Goal: Transaction & Acquisition: Purchase product/service

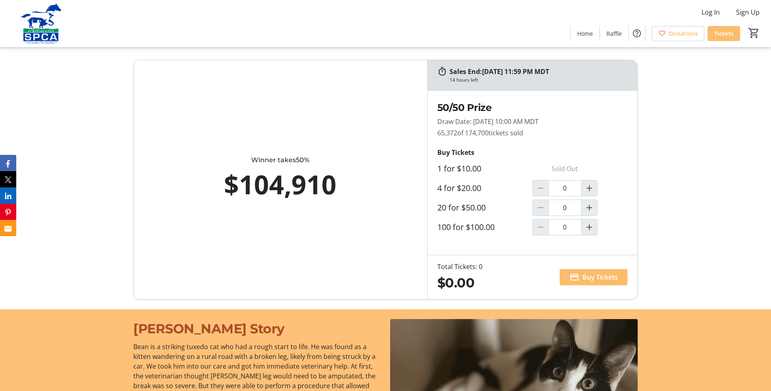
scroll to position [569, 0]
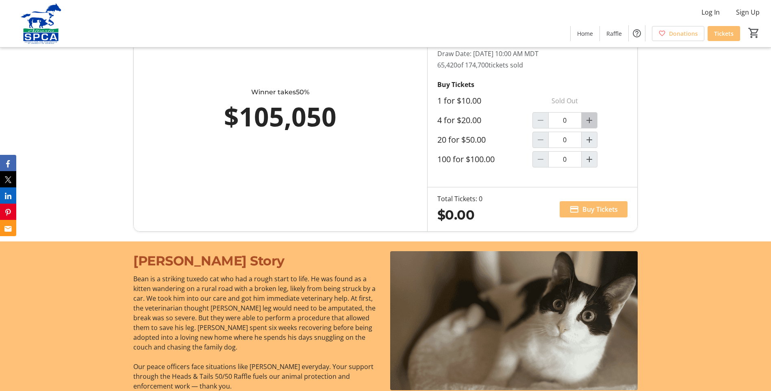
click at [589, 119] on mat-icon "Increment by one" at bounding box center [589, 120] width 10 height 10
type input "1"
click at [587, 135] on mat-icon "Increment by one" at bounding box center [589, 140] width 10 height 10
type input "1"
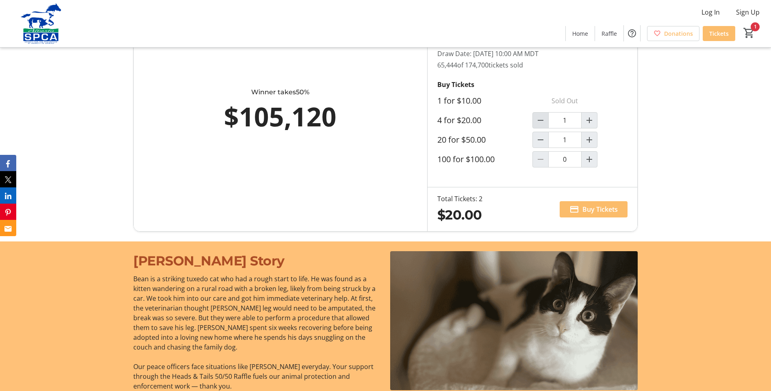
type input "1"
click at [536, 122] on mat-icon "Decrement by one" at bounding box center [540, 120] width 10 height 10
type input "0"
click at [600, 208] on span "Buy Tickets" at bounding box center [599, 209] width 35 height 10
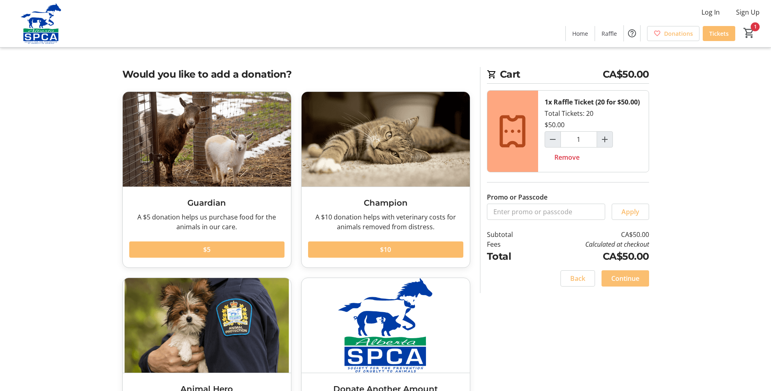
click at [607, 278] on span at bounding box center [625, 277] width 48 height 19
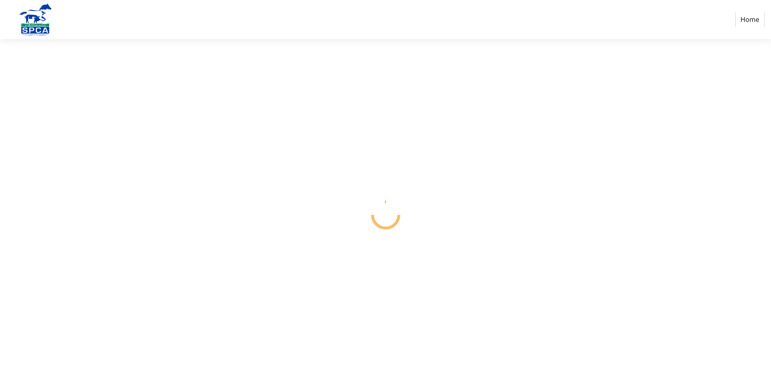
select select "CA"
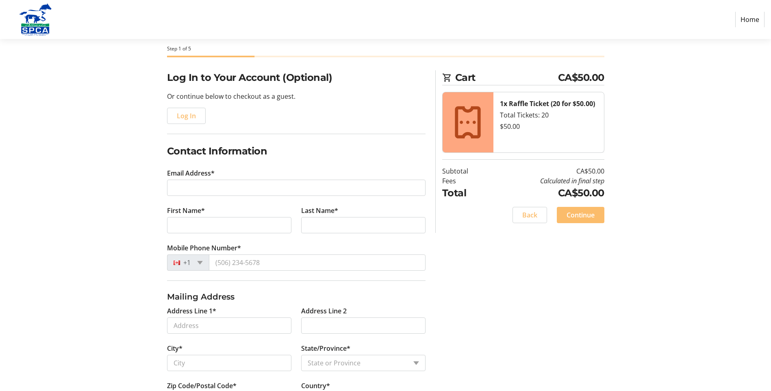
scroll to position [81, 0]
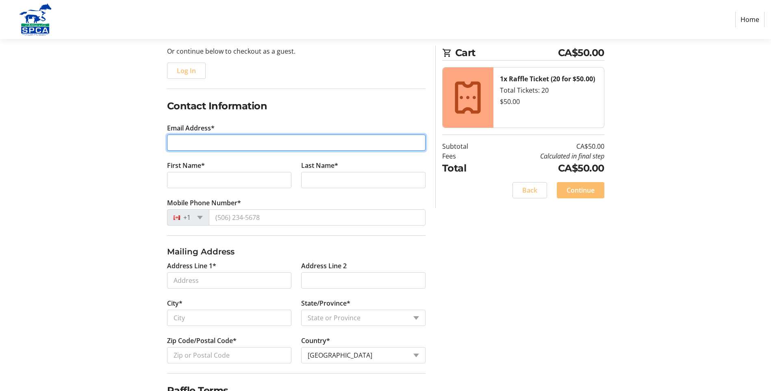
click at [173, 144] on input "Email Address*" at bounding box center [296, 142] width 258 height 16
type input "[EMAIL_ADDRESS][PERSON_NAME][DOMAIN_NAME]"
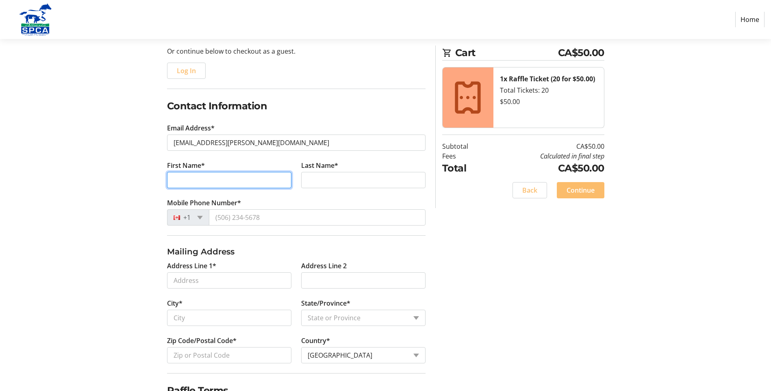
type input "[PERSON_NAME]"
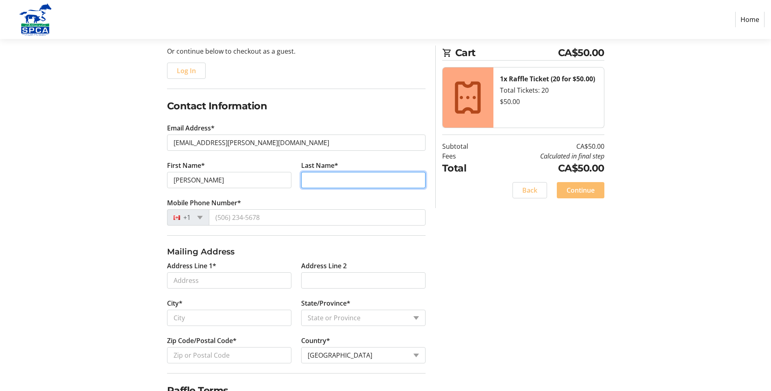
type input "Kaczur"
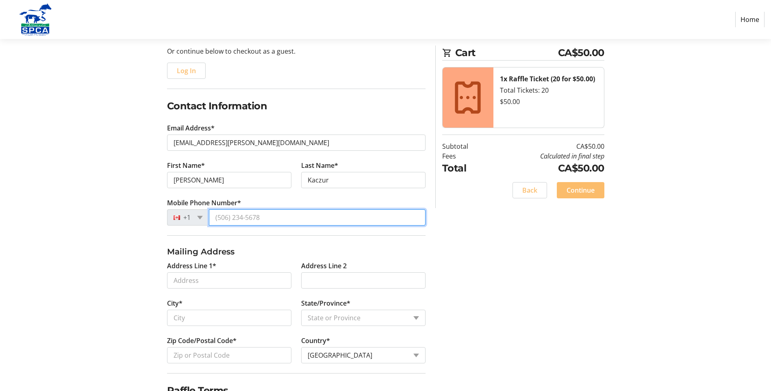
type input "[PHONE_NUMBER]"
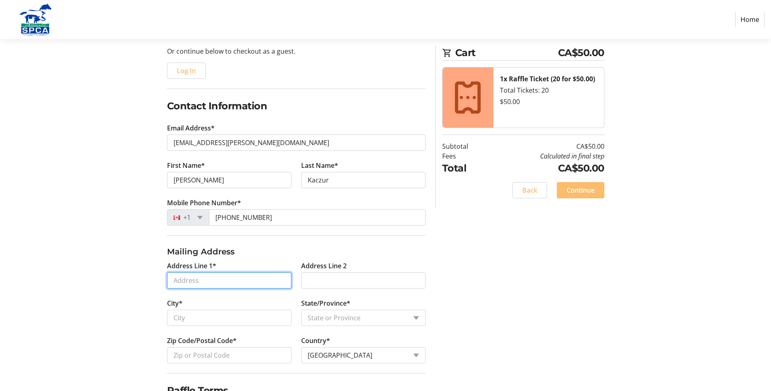
type input "[STREET_ADDRESS]"
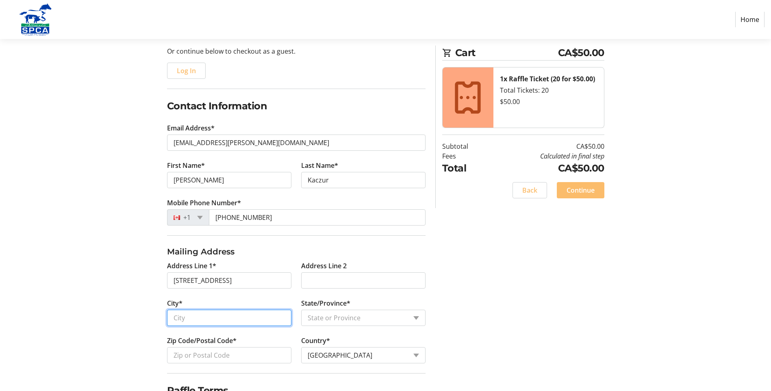
type input "[GEOGRAPHIC_DATA]"
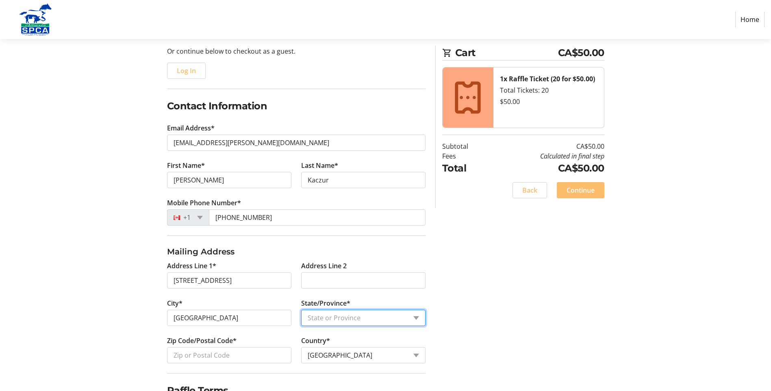
select select "AB"
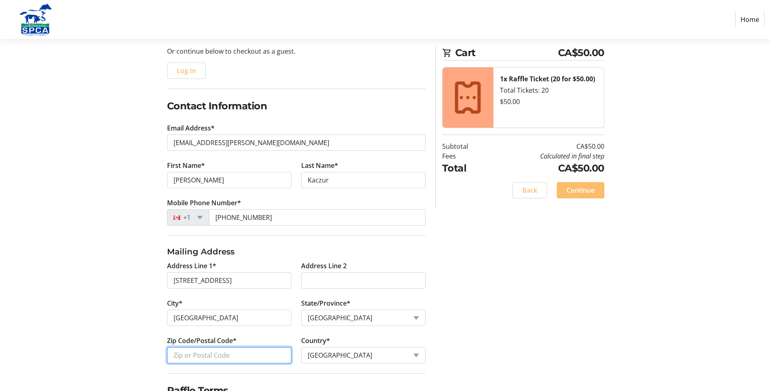
type input "T6K 1Z1"
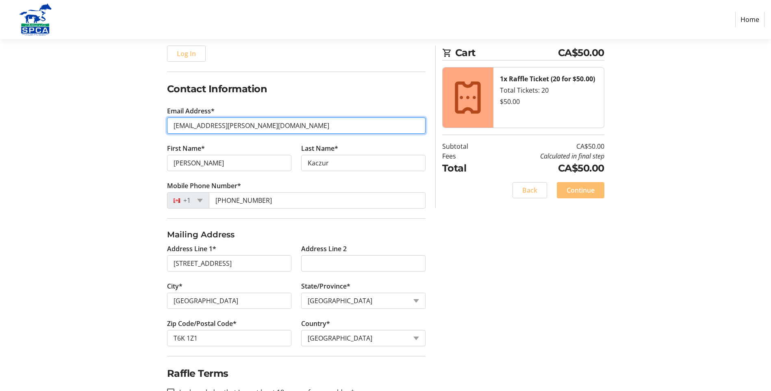
scroll to position [124, 0]
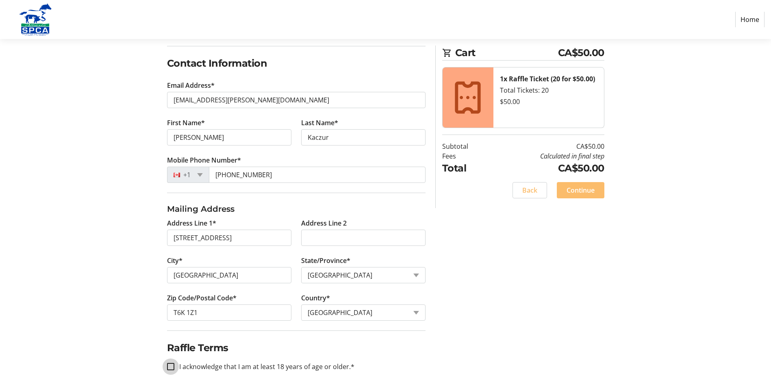
click at [171, 367] on input "I acknowledge that I am at least 18 years of age or older.*" at bounding box center [170, 366] width 7 height 7
checkbox input "true"
click at [570, 187] on span "Continue" at bounding box center [580, 190] width 28 height 10
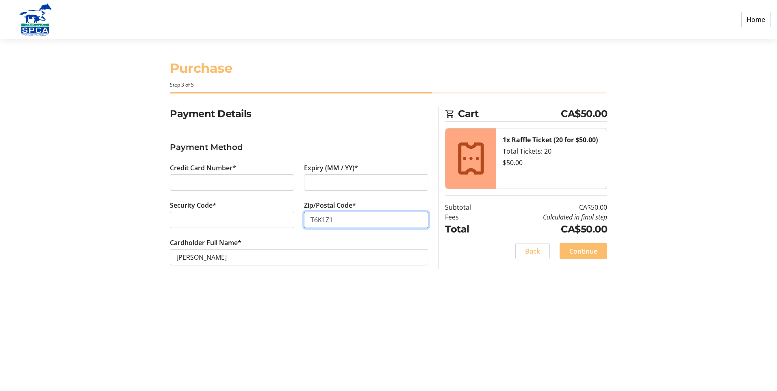
type input "T6K1Z1"
click at [568, 251] on span at bounding box center [583, 250] width 48 height 19
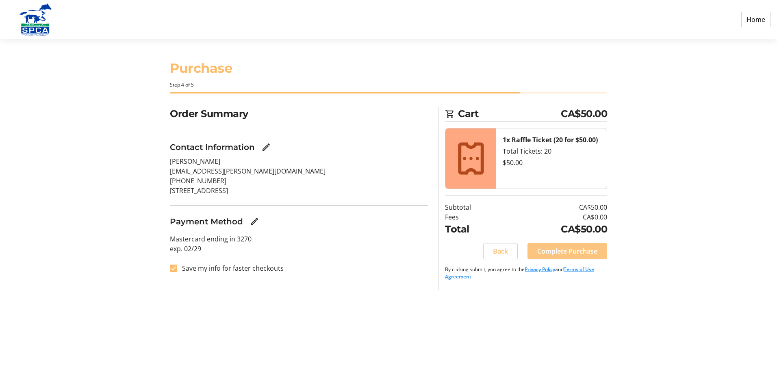
click at [551, 253] on span "Complete Purchase" at bounding box center [567, 251] width 60 height 10
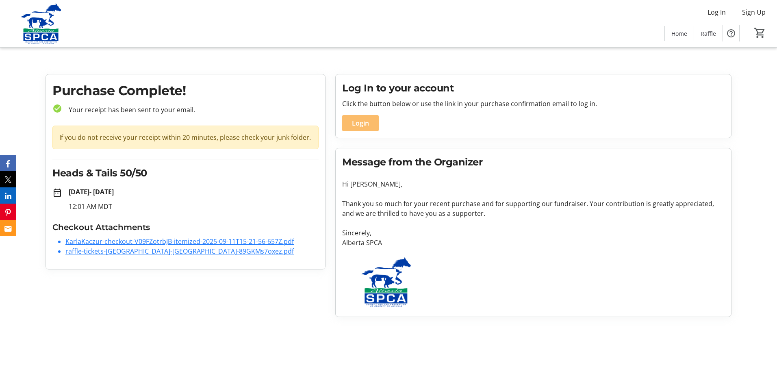
click at [226, 310] on div "Purchase Complete! check_circle Your receipt has been sent to your email. If yo…" at bounding box center [186, 195] width 290 height 243
click at [171, 309] on div "Purchase Complete! check_circle Your receipt has been sent to your email. If yo…" at bounding box center [186, 195] width 290 height 243
